Goal: Information Seeking & Learning: Find specific fact

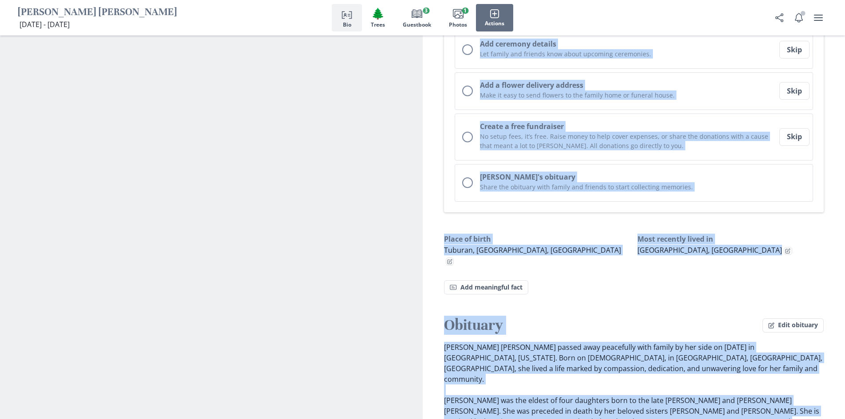
scroll to position [282, 0]
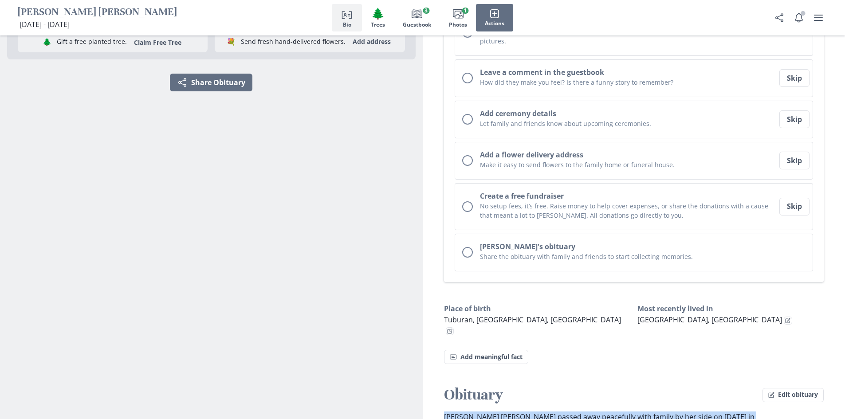
drag, startPoint x: 613, startPoint y: 219, endPoint x: 445, endPoint y: 399, distance: 246.0
copy p "Loremip Dolors Ametcons adipis elit seddoeiusm temp incidi ut lab etdo ma Aliqu…"
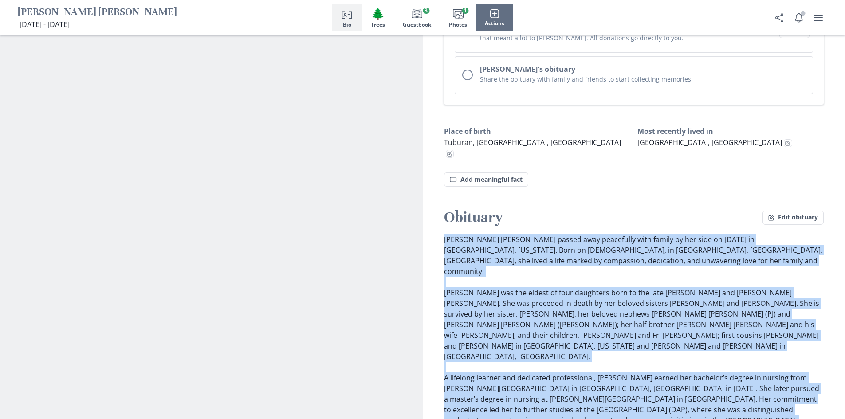
scroll to position [416, 0]
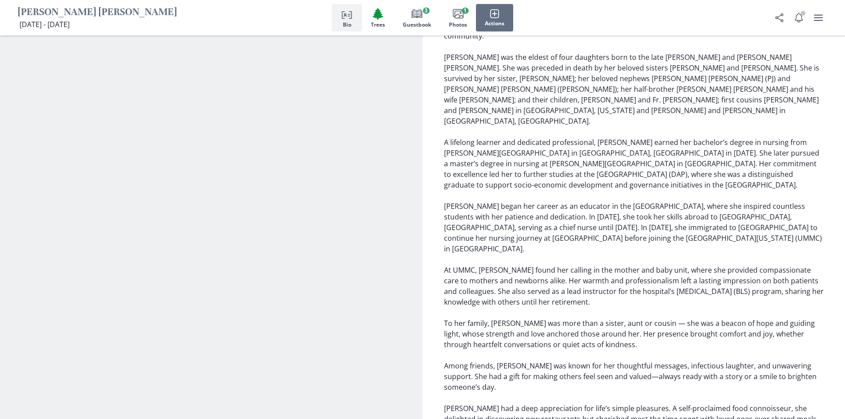
scroll to position [687, 0]
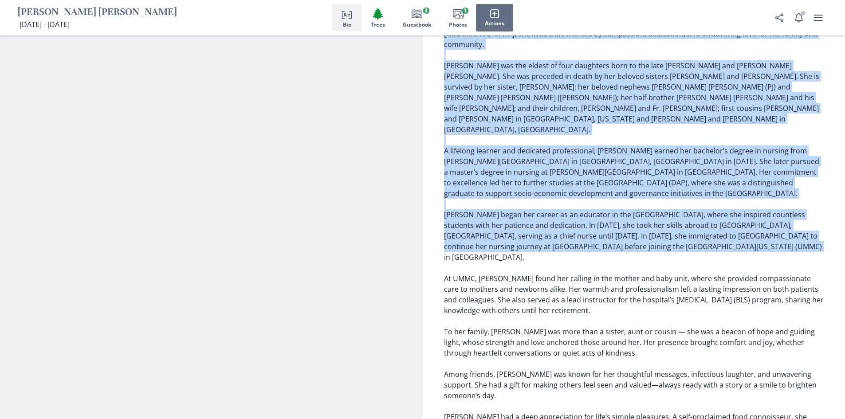
drag, startPoint x: 443, startPoint y: 262, endPoint x: 835, endPoint y: 209, distance: 395.2
click at [835, 209] on div "Obituary Edit obituary [PERSON_NAME] [PERSON_NAME] passed away peacefully with …" at bounding box center [634, 283] width 423 height 604
copy p "Loremip Dolors Ametcons adipis elit seddoeiusm temp incidi ut lab etdo ma Aliqu…"
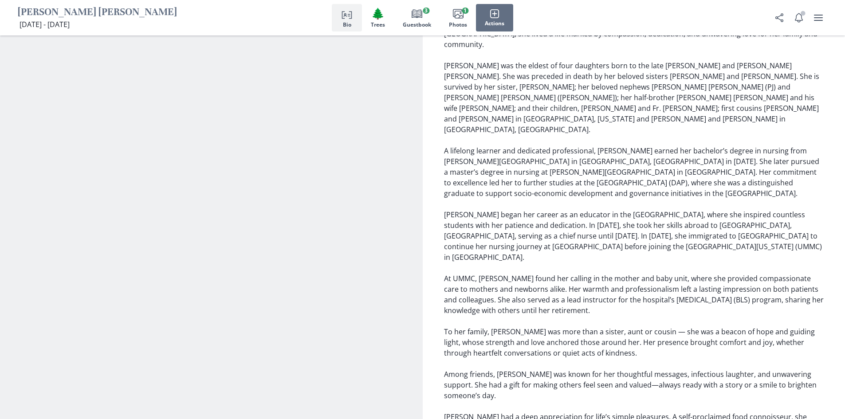
click at [443, 227] on div "Obituary Edit obituary [PERSON_NAME] [PERSON_NAME] passed away peacefully with …" at bounding box center [634, 283] width 423 height 604
click at [439, 247] on div "Obituary Edit obituary [PERSON_NAME] [PERSON_NAME] passed away peacefully with …" at bounding box center [634, 283] width 423 height 604
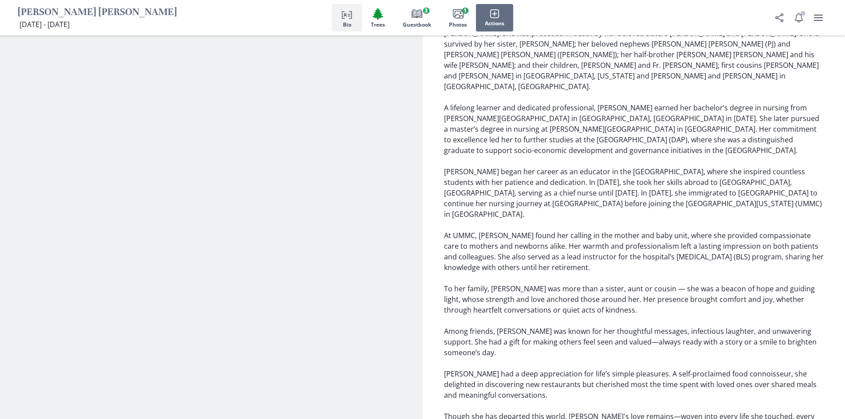
scroll to position [744, 0]
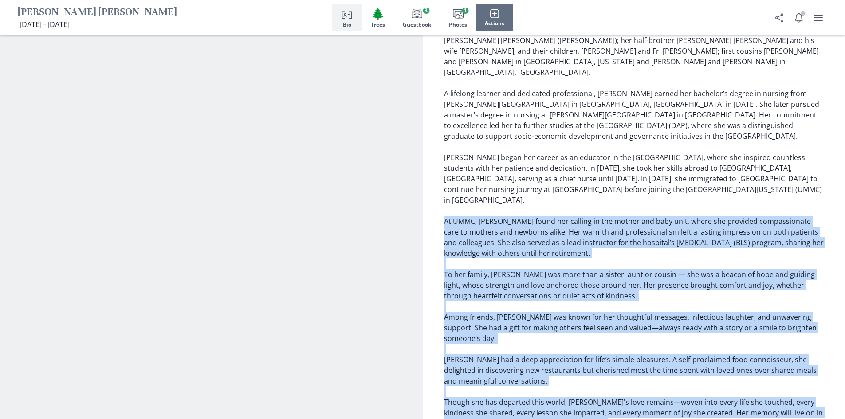
drag, startPoint x: 444, startPoint y: 225, endPoint x: 618, endPoint y: 363, distance: 221.9
click at [618, 363] on p "[PERSON_NAME] [PERSON_NAME] passed away peacefully with family by her side on […" at bounding box center [634, 189] width 380 height 479
copy p "Lo IPSU, Dolorsi ametc adi elitsed do eiu tempor inc utla etdo, magna ali enima…"
